Goal: Navigation & Orientation: Find specific page/section

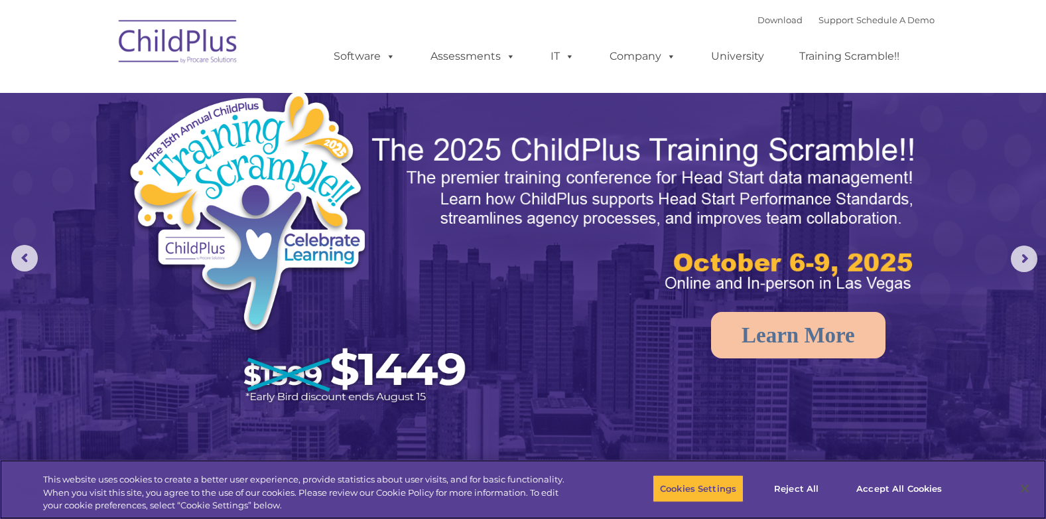
select select "MEDIUM"
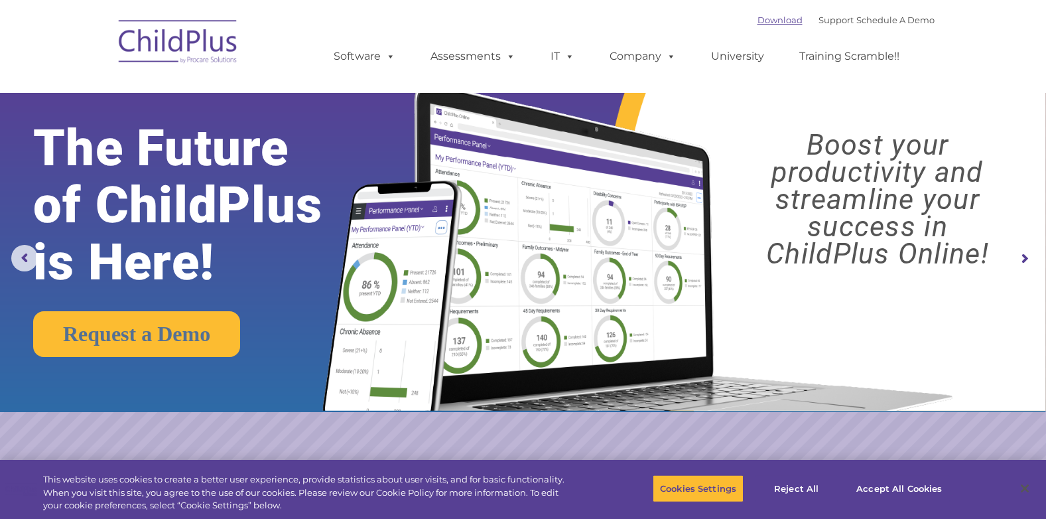
click at [763, 21] on link "Download" at bounding box center [779, 20] width 45 height 11
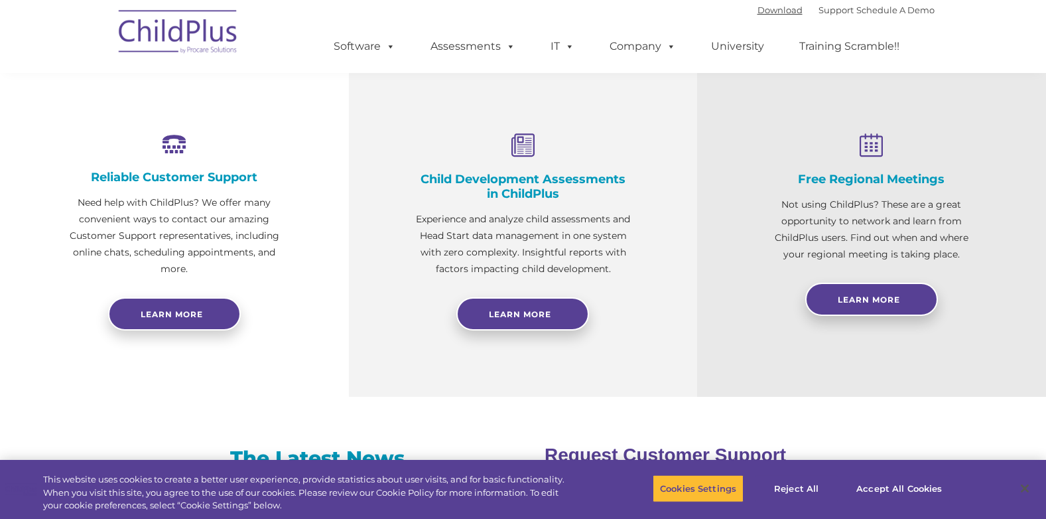
scroll to position [464, 0]
click at [878, 483] on button "Accept All Cookies" at bounding box center [899, 488] width 100 height 28
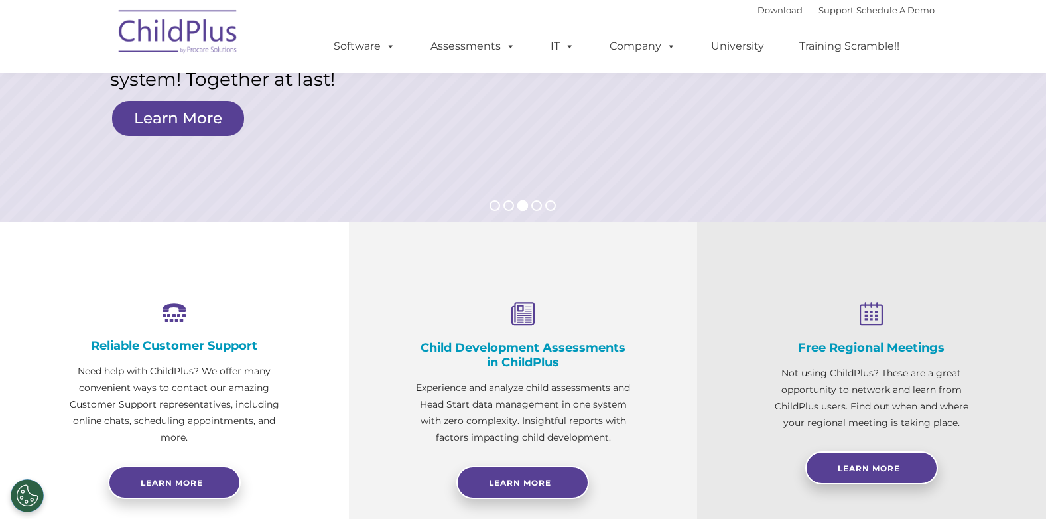
scroll to position [0, 0]
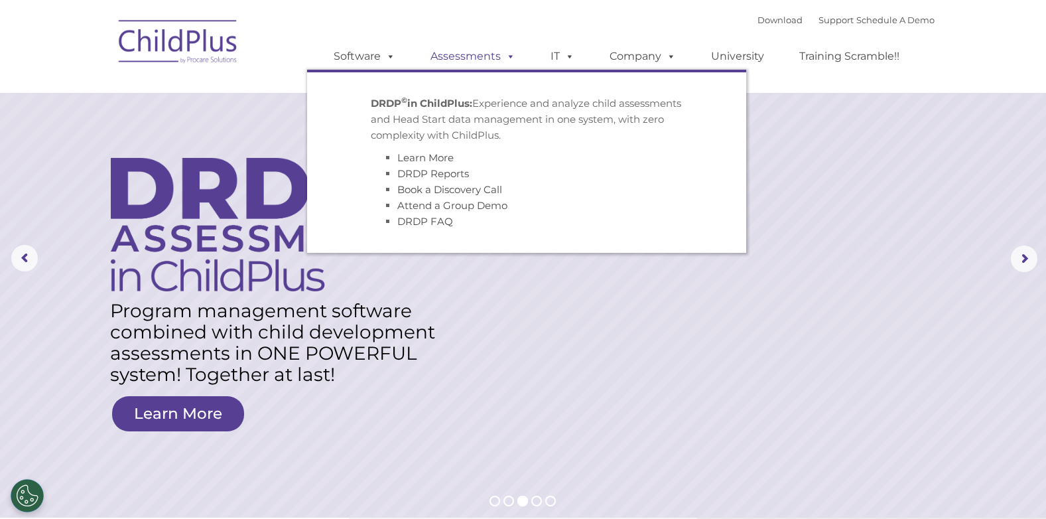
click at [485, 61] on link "Assessments" at bounding box center [472, 56] width 111 height 27
